Goal: Transaction & Acquisition: Purchase product/service

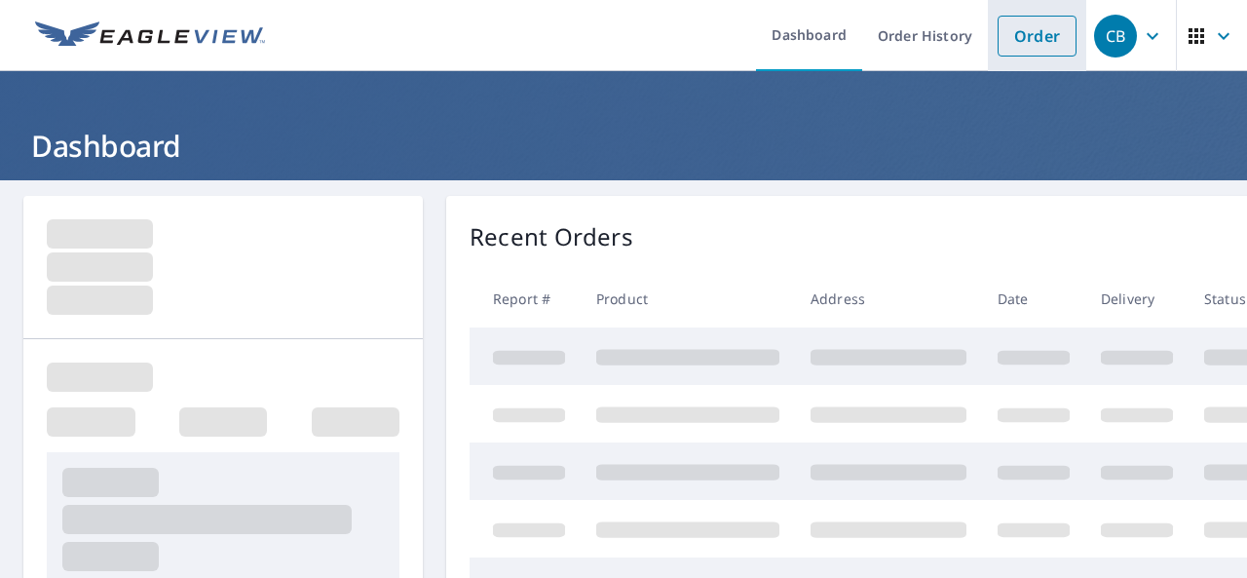
click at [1017, 40] on link "Order" at bounding box center [1037, 36] width 79 height 41
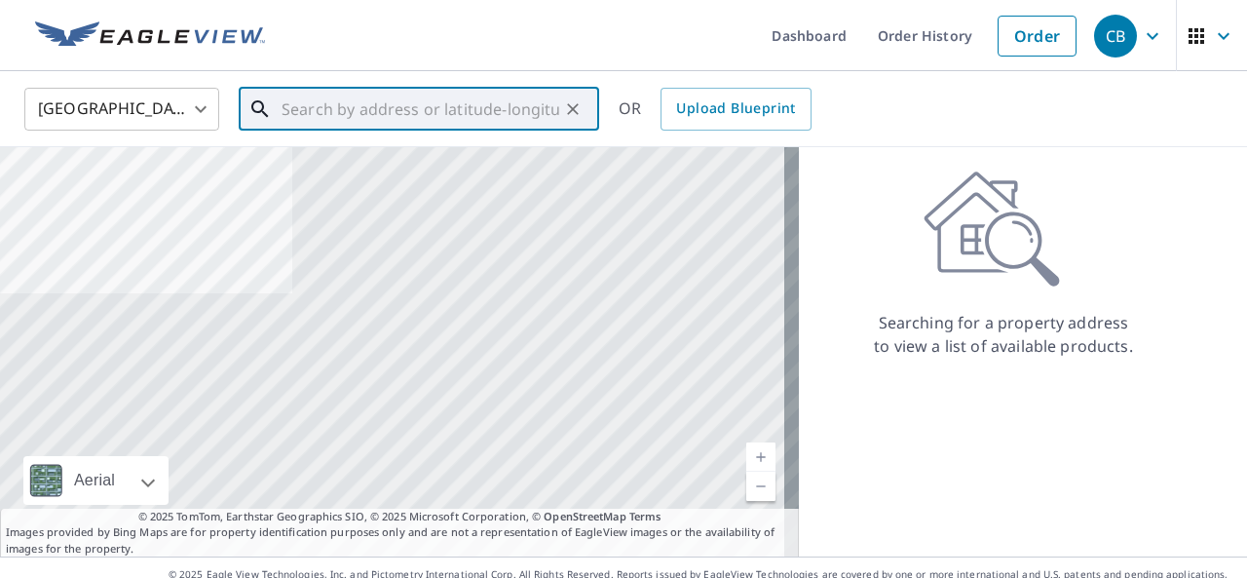
click at [323, 104] on input "text" at bounding box center [421, 109] width 278 height 55
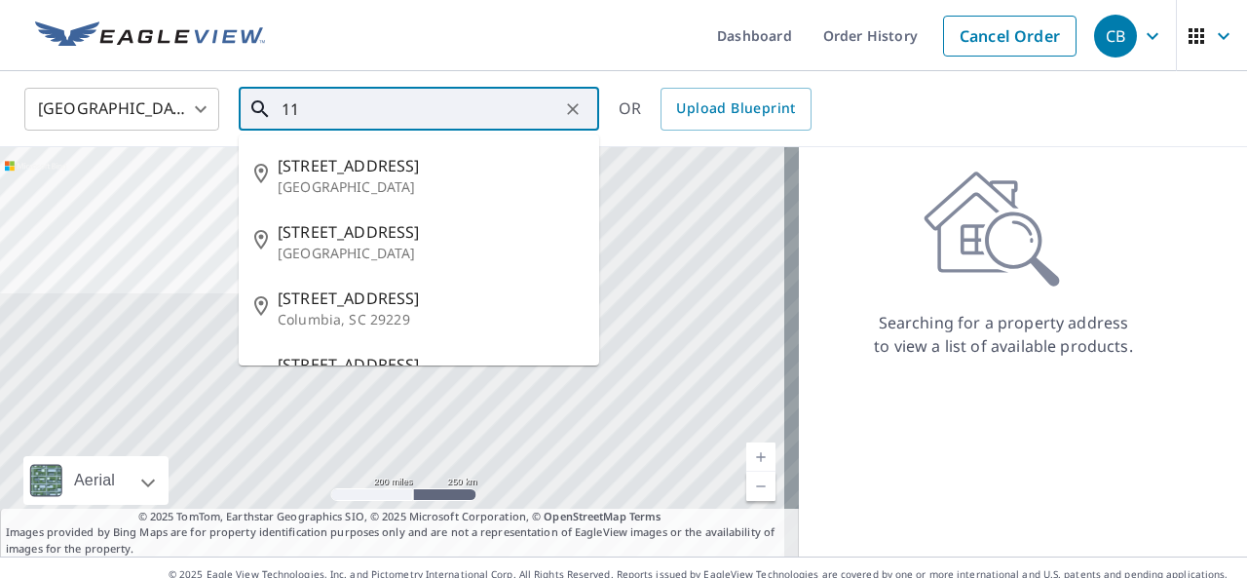
type input "1"
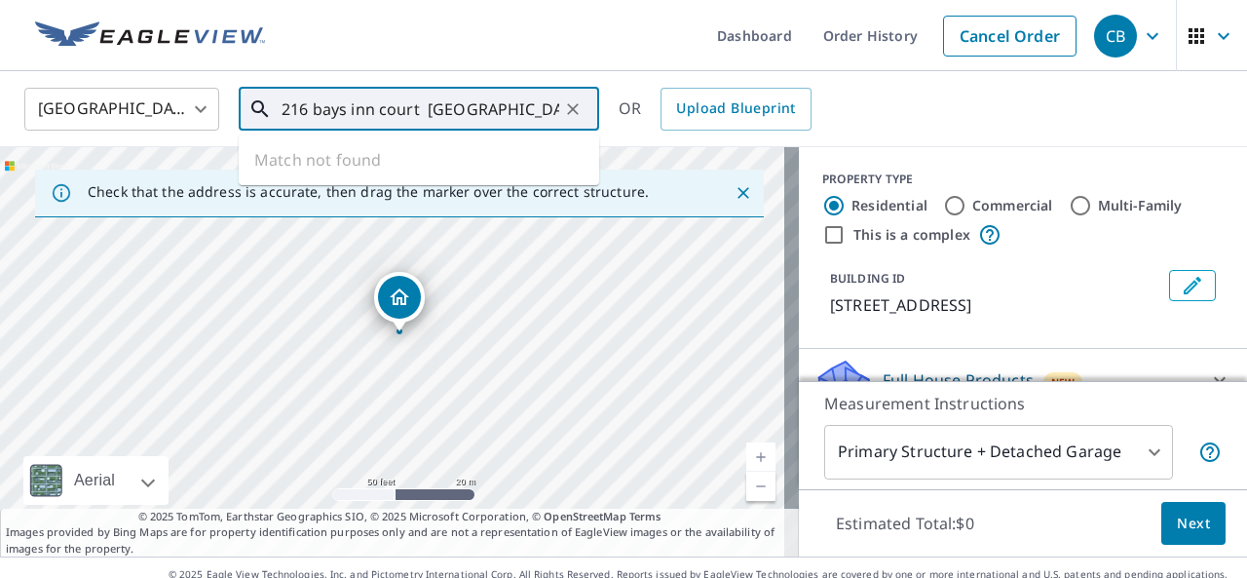
drag, startPoint x: 374, startPoint y: 110, endPoint x: 348, endPoint y: 111, distance: 26.3
click at [348, 111] on input "216 bays inn court [GEOGRAPHIC_DATA]" at bounding box center [421, 109] width 278 height 55
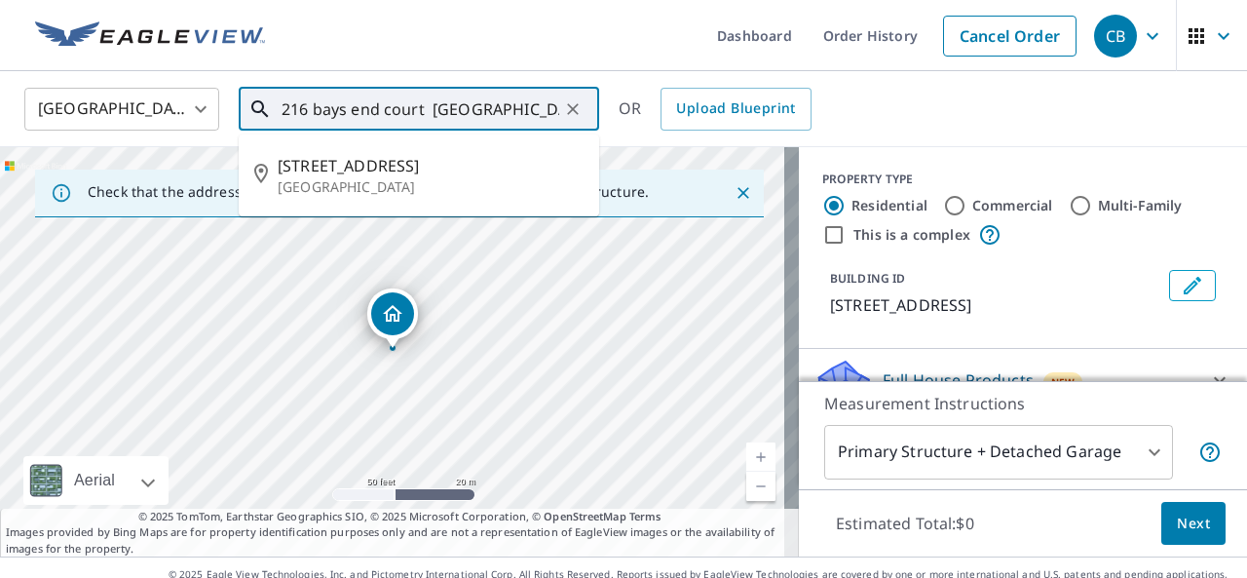
type input "216 bays end court [GEOGRAPHIC_DATA]"
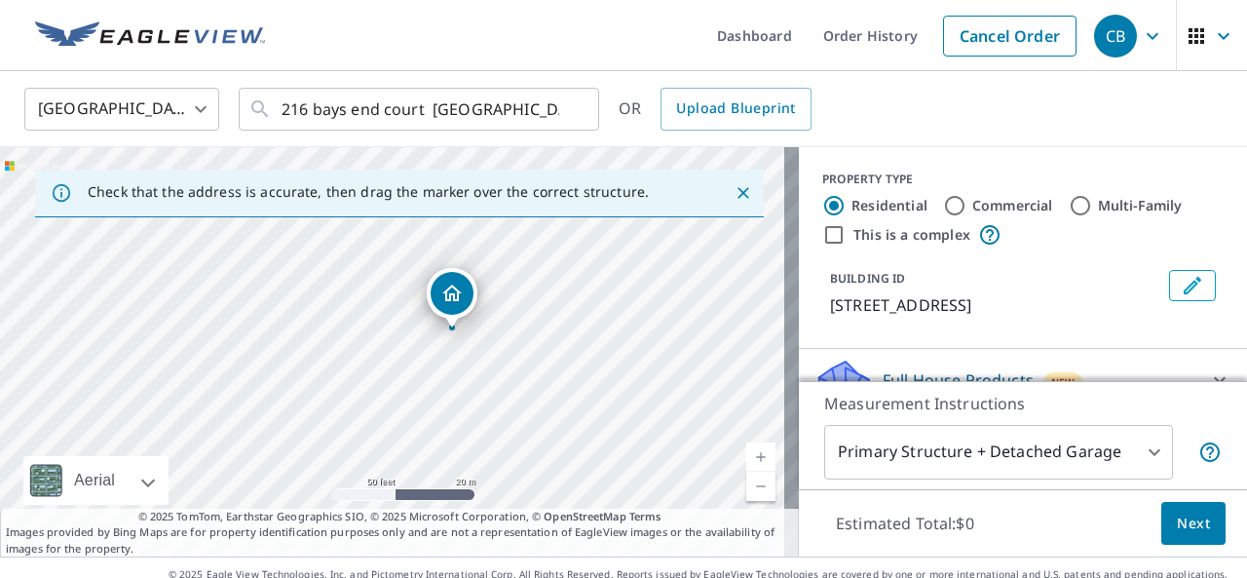
drag, startPoint x: 487, startPoint y: 315, endPoint x: 547, endPoint y: 294, distance: 62.9
click at [547, 294] on div "[STREET_ADDRESS]" at bounding box center [399, 351] width 799 height 409
